Goal: Check status: Check status

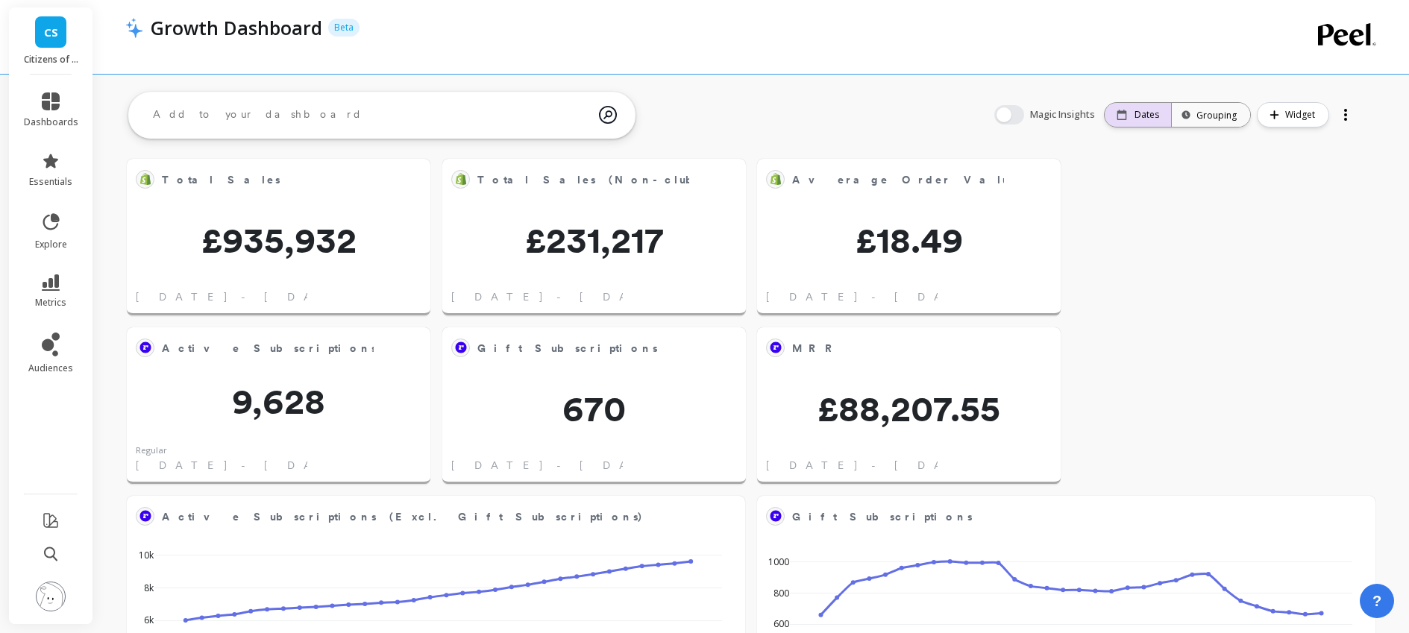
click at [1131, 123] on div "Dates" at bounding box center [1138, 115] width 66 height 24
click at [1143, 110] on p "Dates" at bounding box center [1147, 115] width 25 height 12
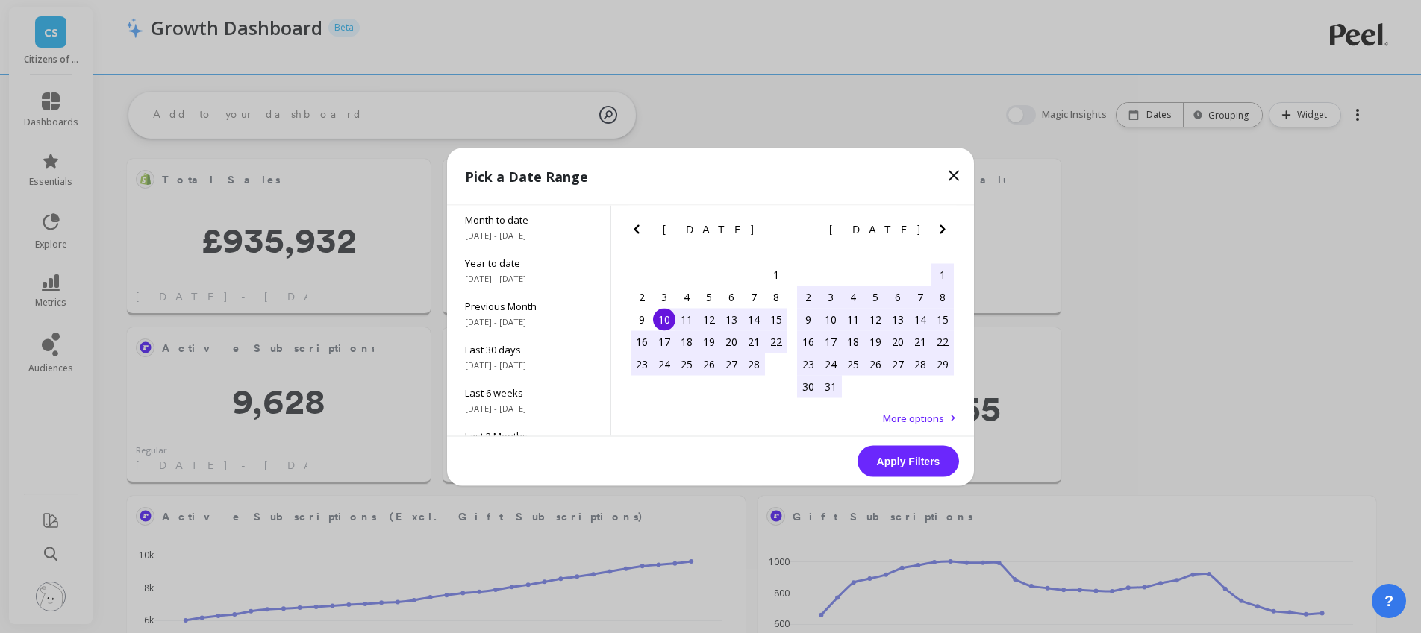
click at [948, 225] on icon "Next Month" at bounding box center [942, 229] width 18 height 18
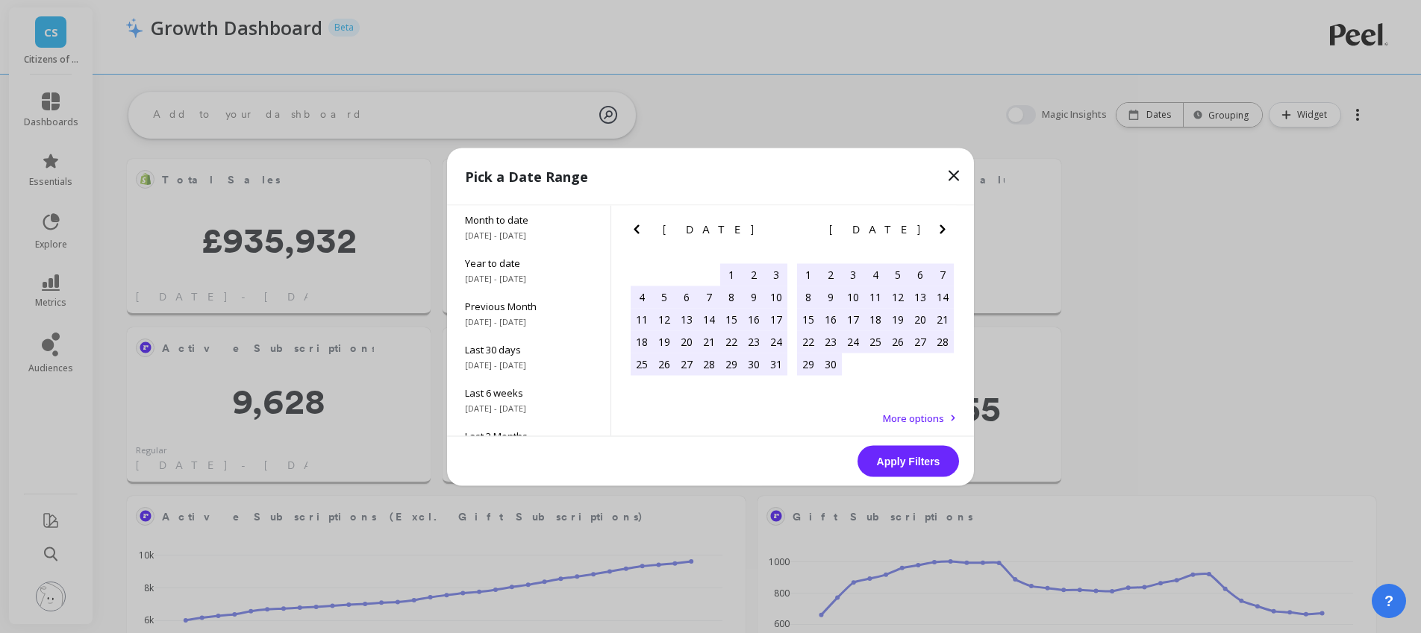
click at [948, 225] on icon "Next Month" at bounding box center [942, 229] width 18 height 18
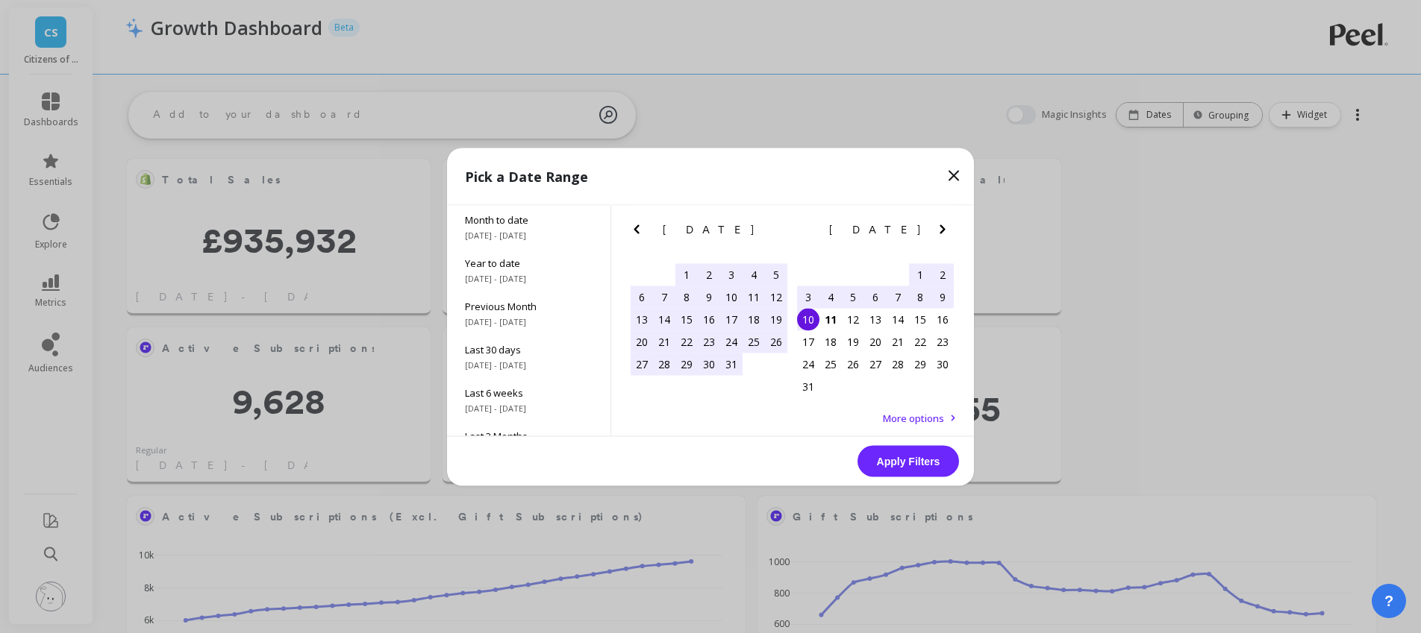
click at [915, 280] on div "1" at bounding box center [920, 274] width 22 height 22
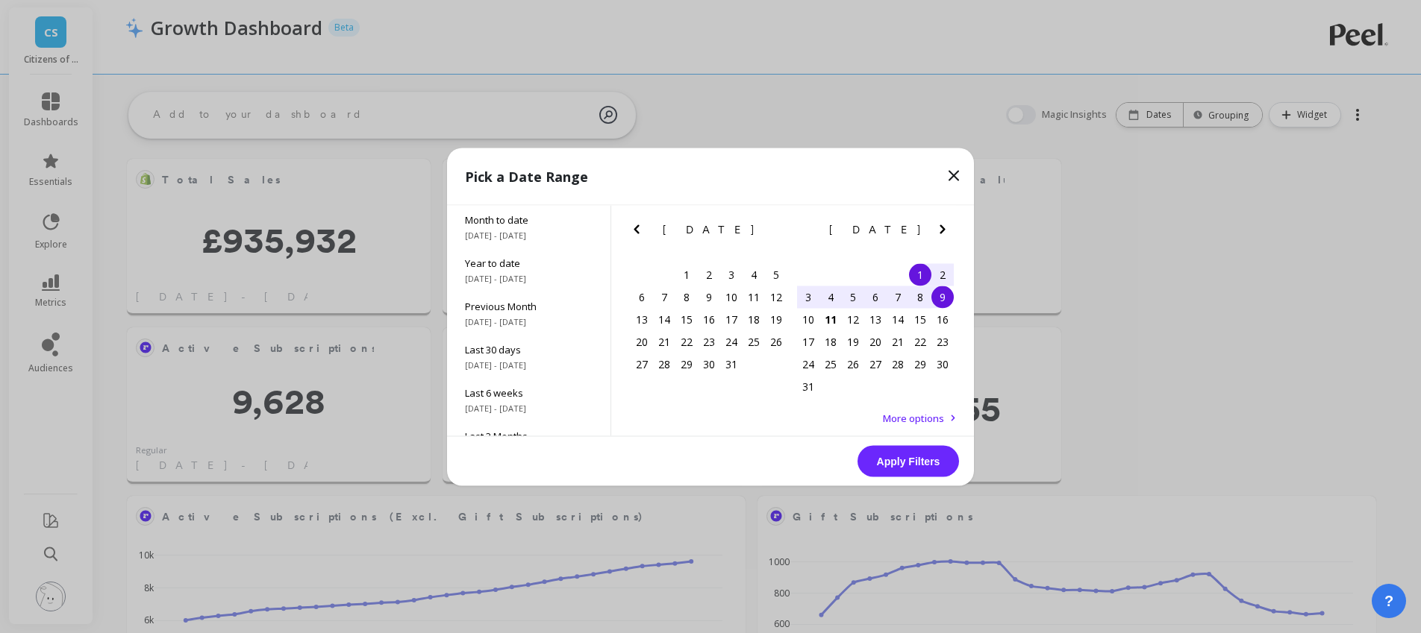
click at [936, 297] on div "9" at bounding box center [942, 297] width 22 height 22
click at [908, 460] on button "Apply Filters" at bounding box center [907, 460] width 101 height 31
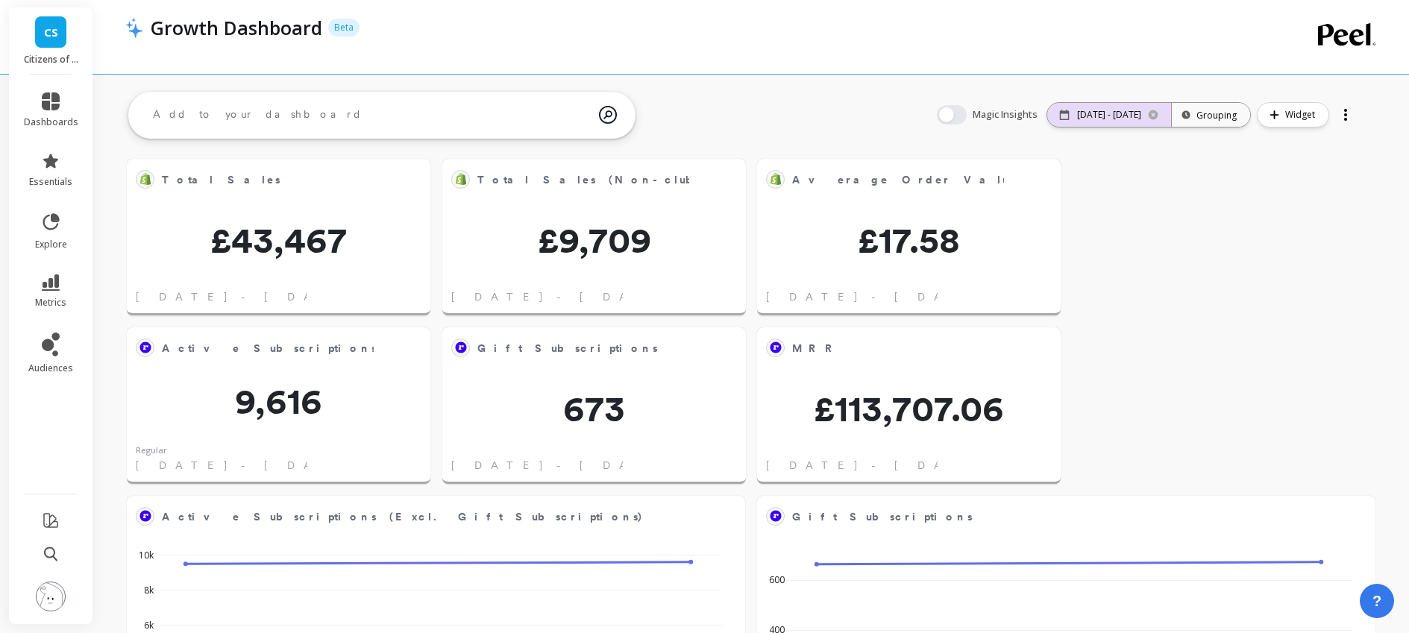
click at [1150, 113] on icon at bounding box center [1153, 115] width 12 height 12
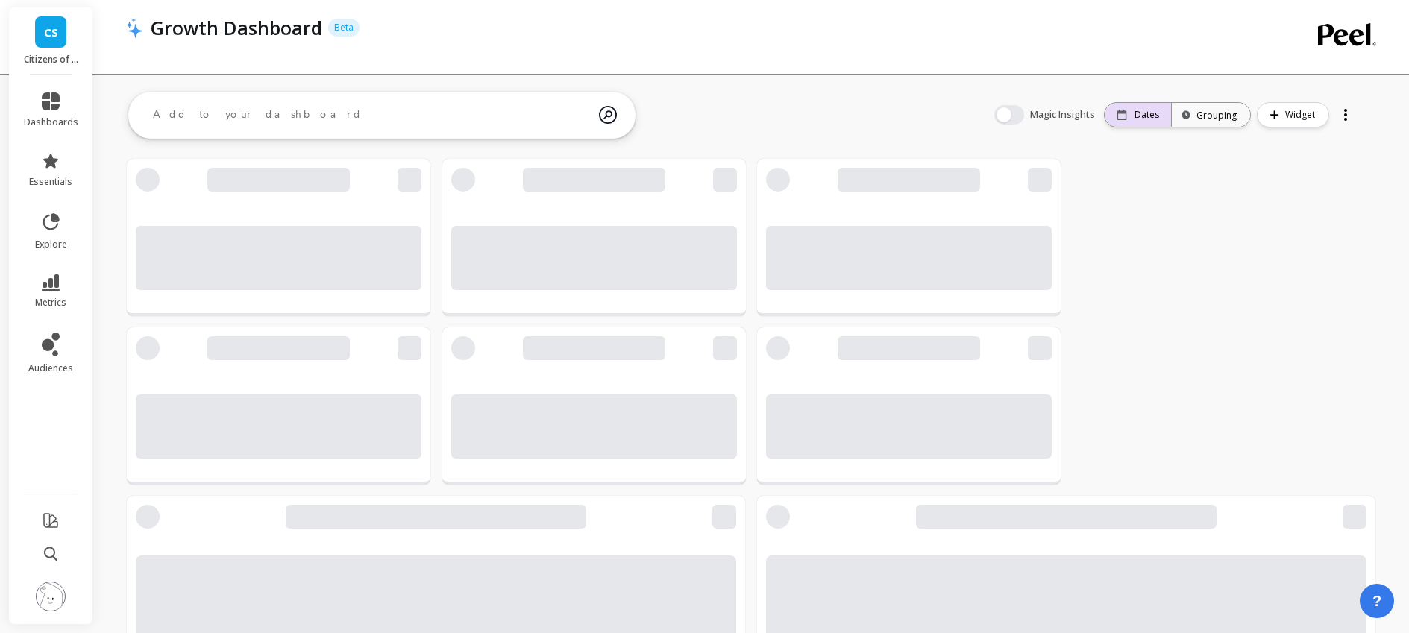
click at [1144, 117] on p "Dates" at bounding box center [1147, 115] width 25 height 12
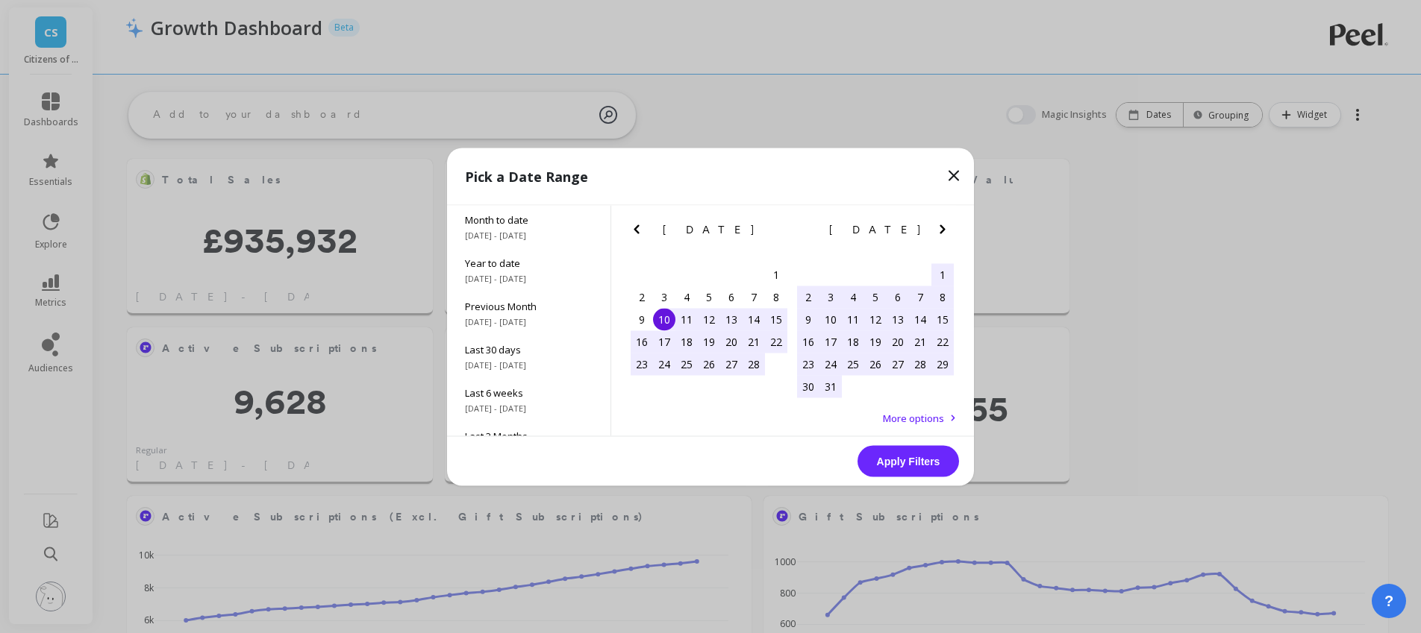
click at [938, 228] on icon "Next Month" at bounding box center [942, 229] width 18 height 18
click at [939, 230] on icon "Next Month" at bounding box center [942, 229] width 18 height 18
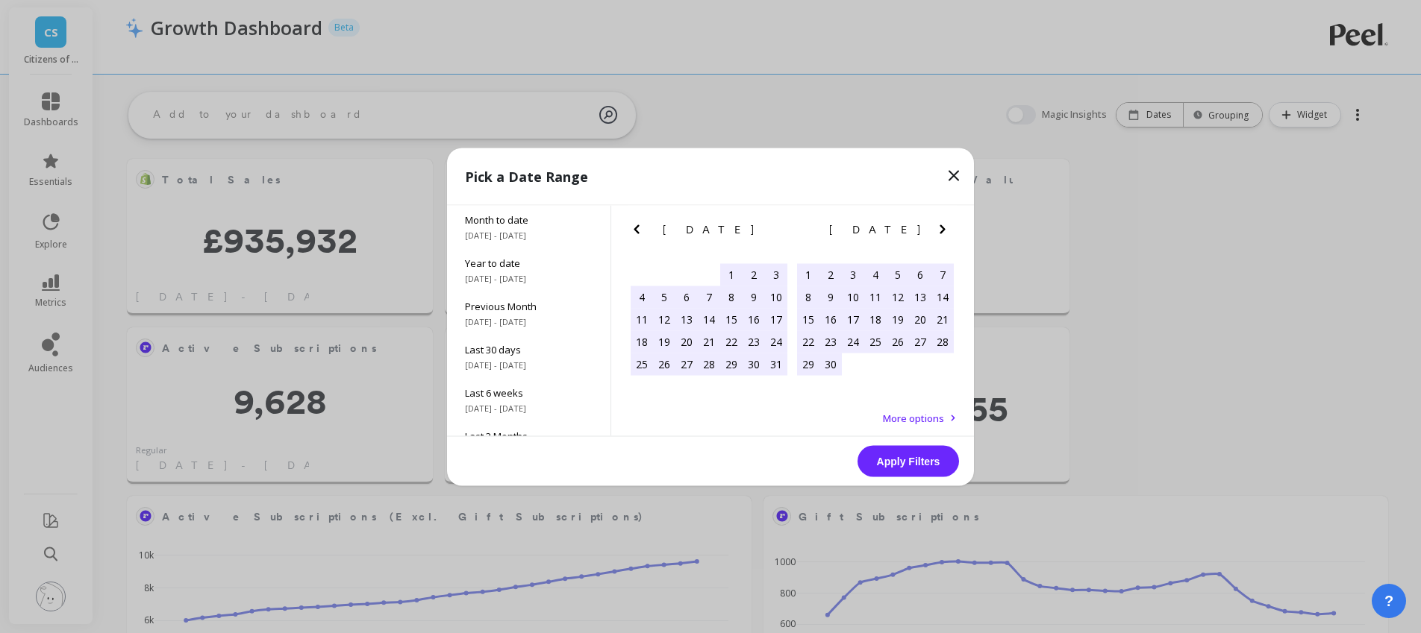
click at [939, 230] on icon "Next Month" at bounding box center [942, 229] width 18 height 18
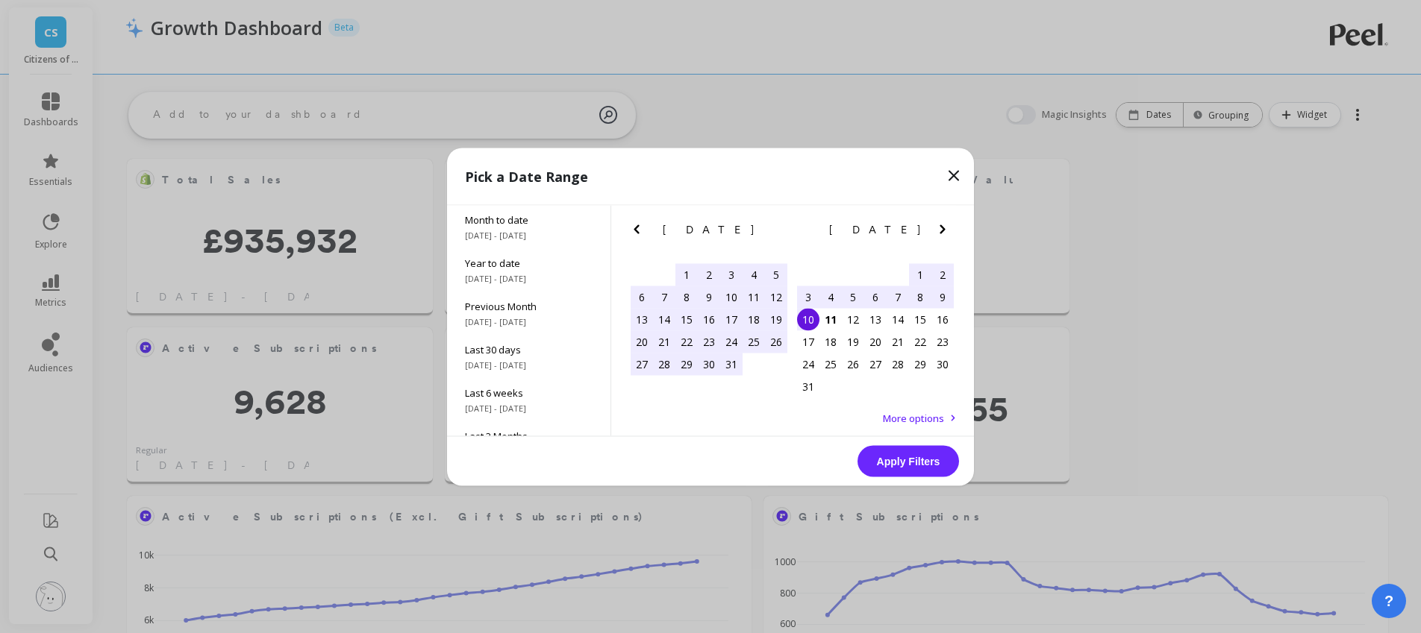
click at [917, 266] on div "1" at bounding box center [920, 274] width 22 height 22
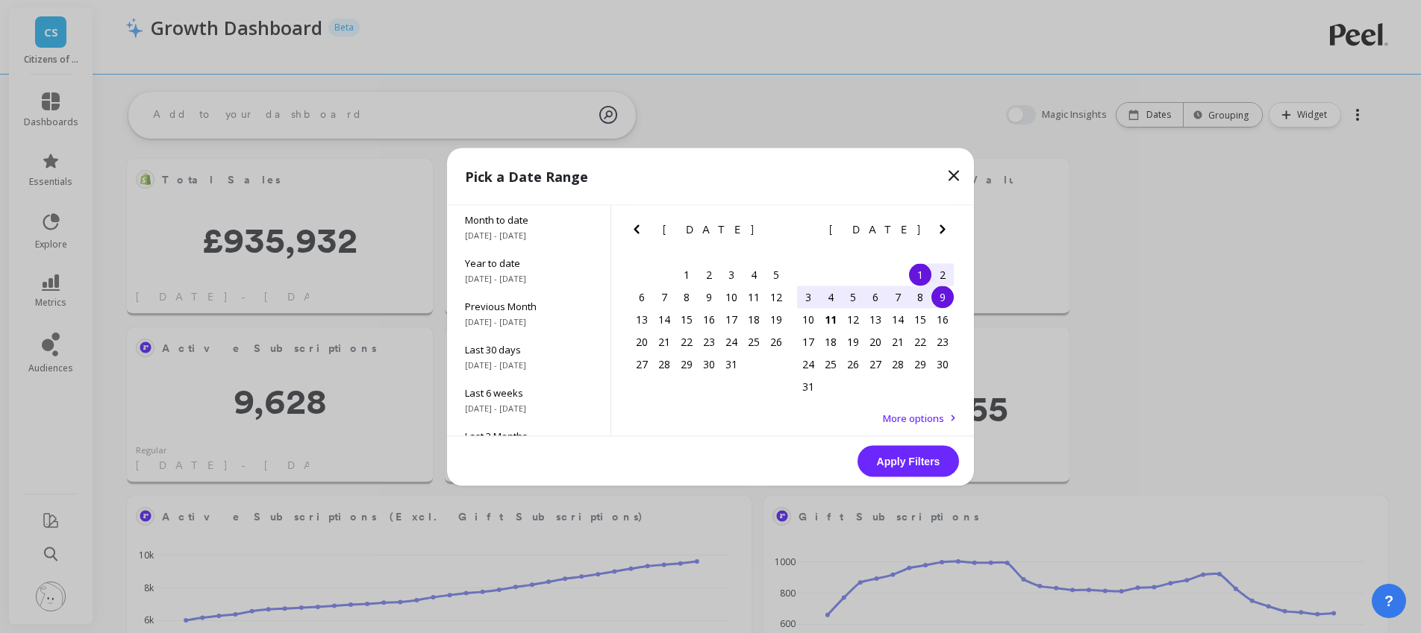
click at [945, 295] on div "9" at bounding box center [942, 297] width 22 height 22
click at [923, 461] on button "Apply Filters" at bounding box center [907, 460] width 101 height 31
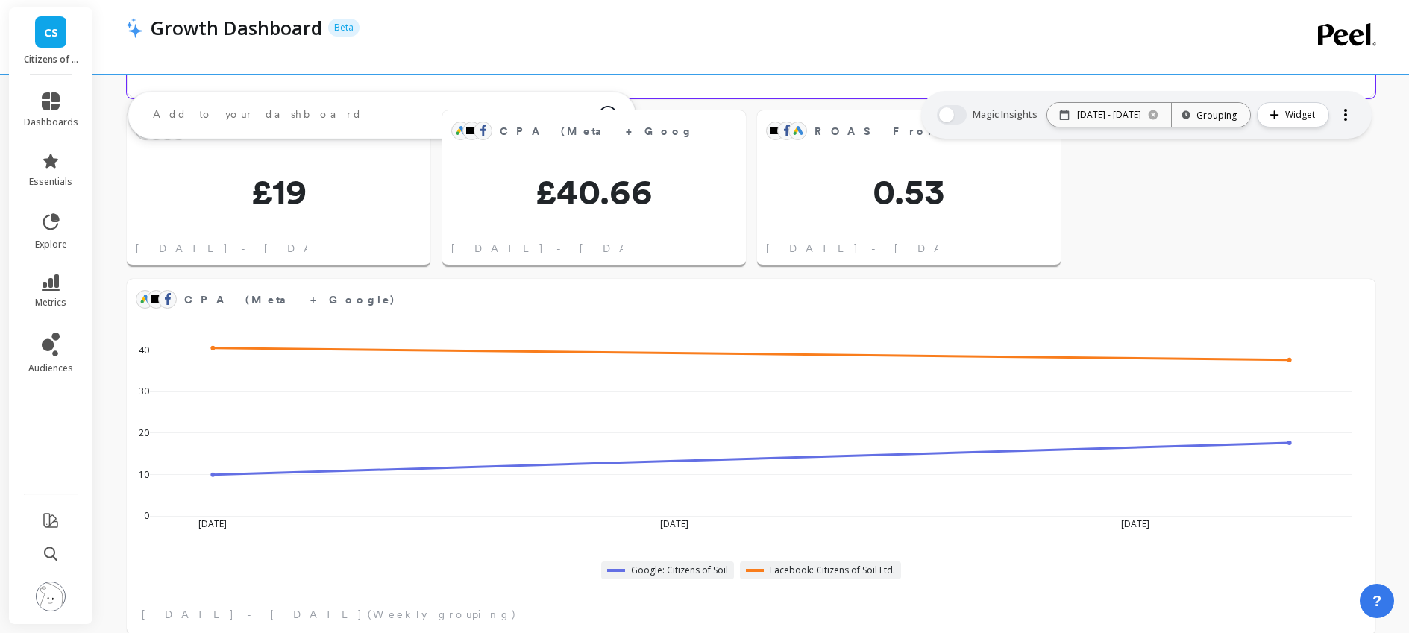
scroll to position [758, 0]
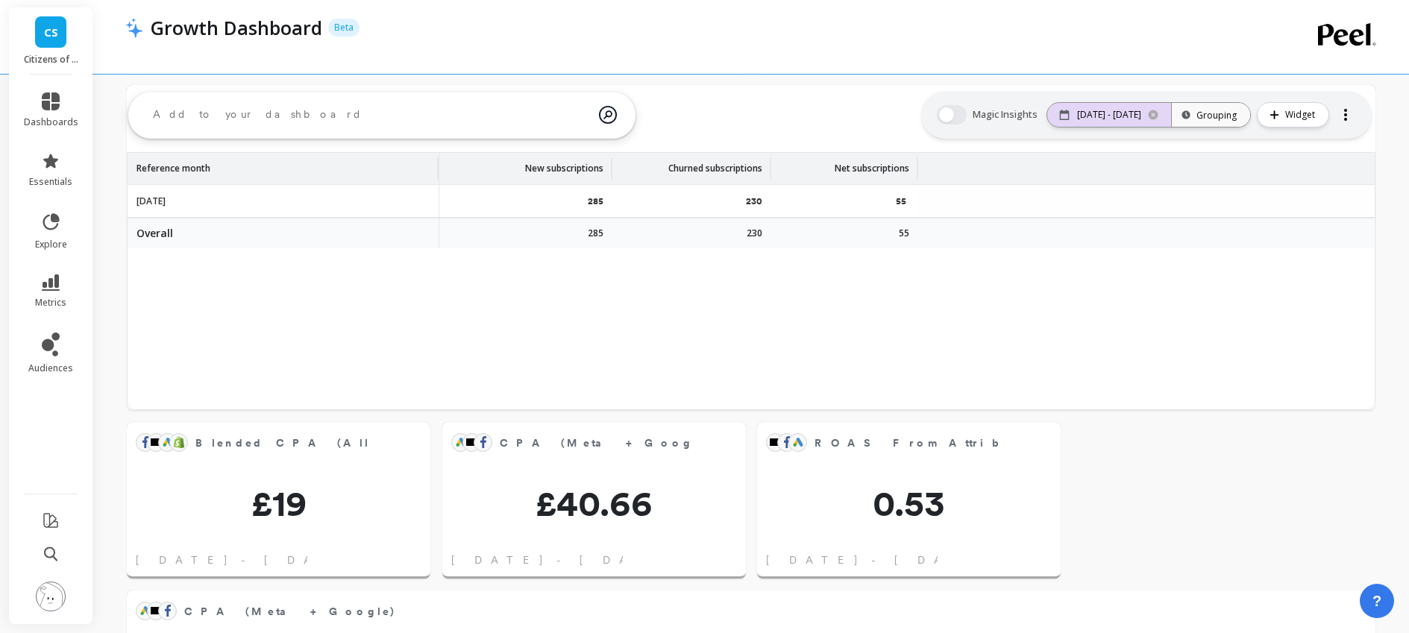
click at [1153, 116] on icon at bounding box center [1154, 115] width 10 height 10
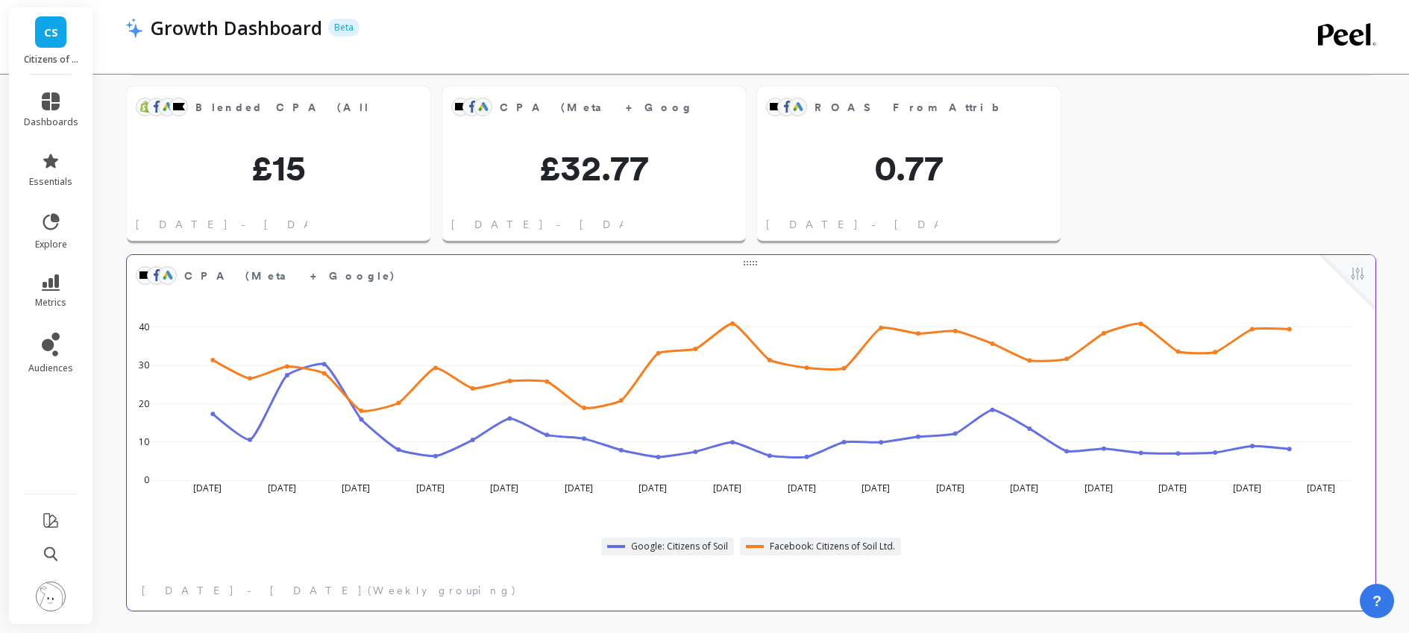
scroll to position [1096, 0]
